Goal: Task Accomplishment & Management: Use online tool/utility

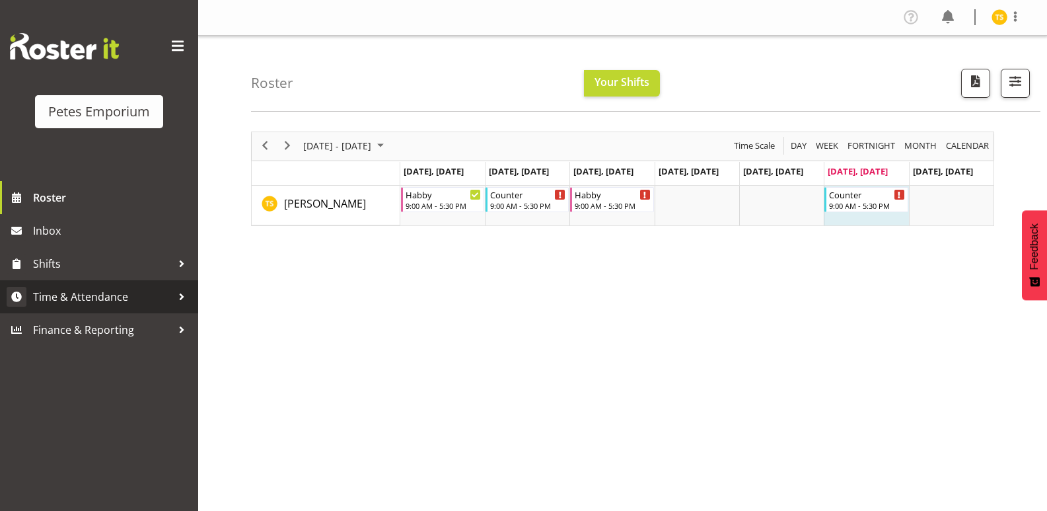
click at [86, 297] on span "Time & Attendance" at bounding box center [102, 297] width 139 height 20
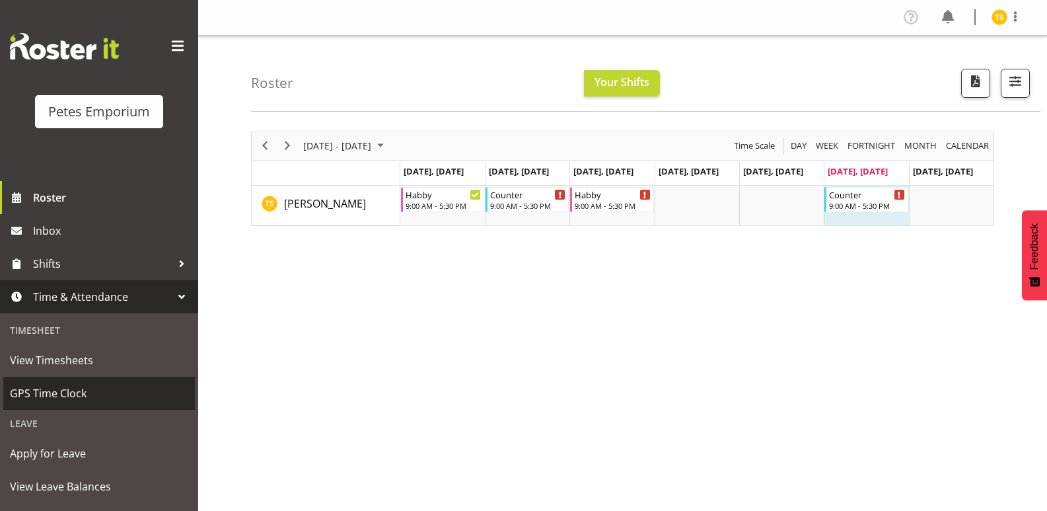
click at [53, 396] on span "GPS Time Clock" at bounding box center [99, 393] width 178 height 20
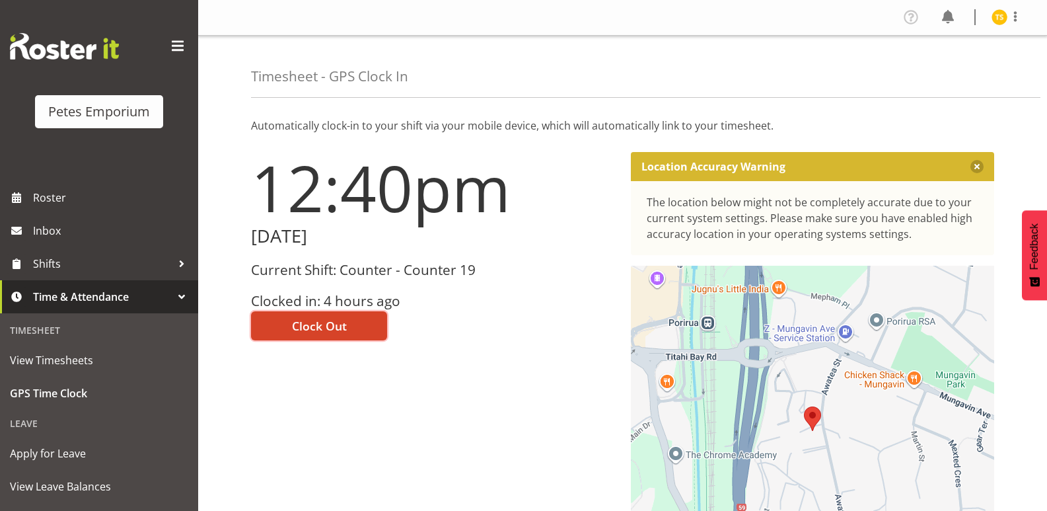
click at [320, 326] on span "Clock Out" at bounding box center [319, 325] width 55 height 17
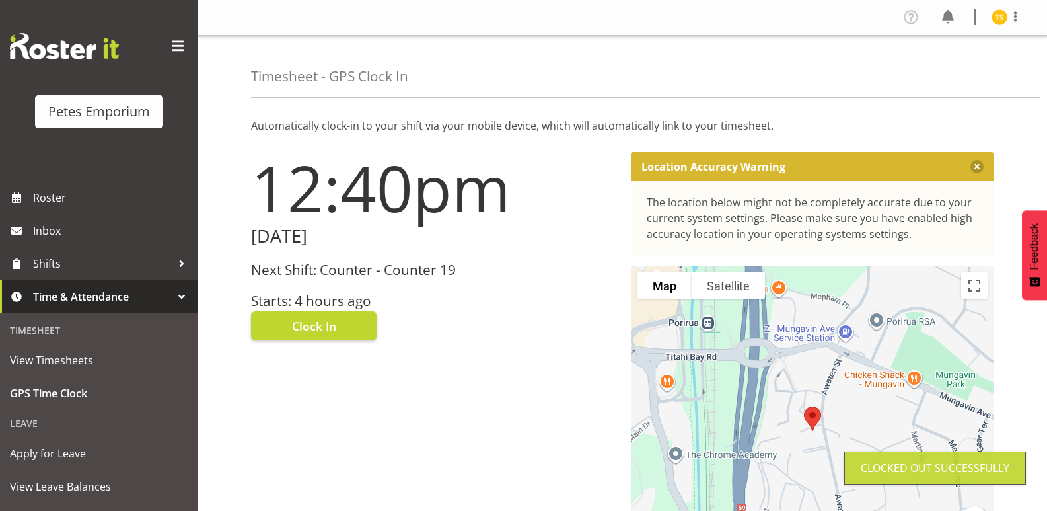
click at [994, 21] on img at bounding box center [1000, 17] width 16 height 16
click at [938, 77] on link "Log Out" at bounding box center [959, 69] width 127 height 24
